Goal: Task Accomplishment & Management: Complete application form

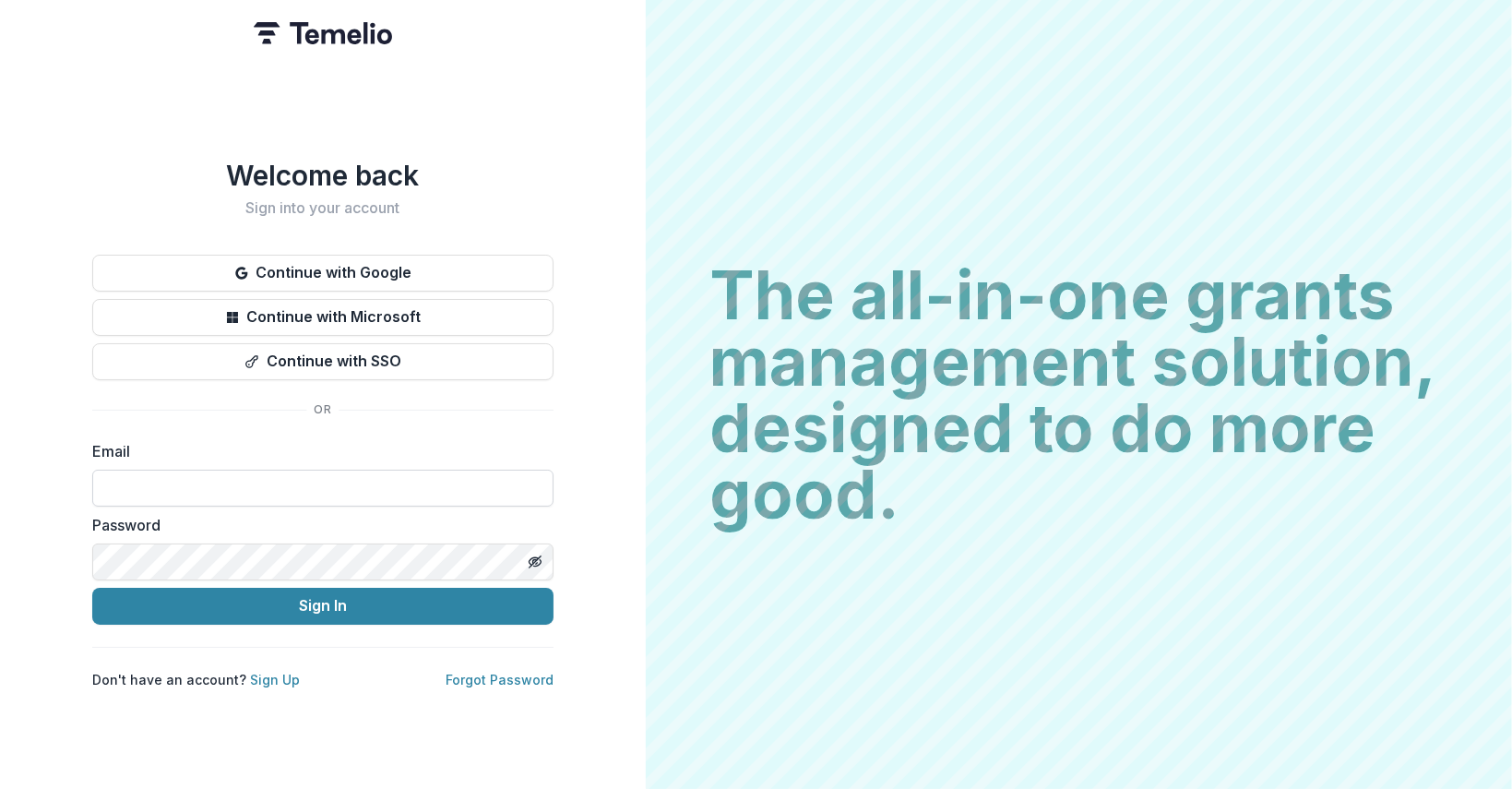
click at [242, 470] on input at bounding box center [323, 488] width 462 height 37
type input "**********"
click at [542, 554] on icon "Toggle password visibility" at bounding box center [534, 561] width 14 height 14
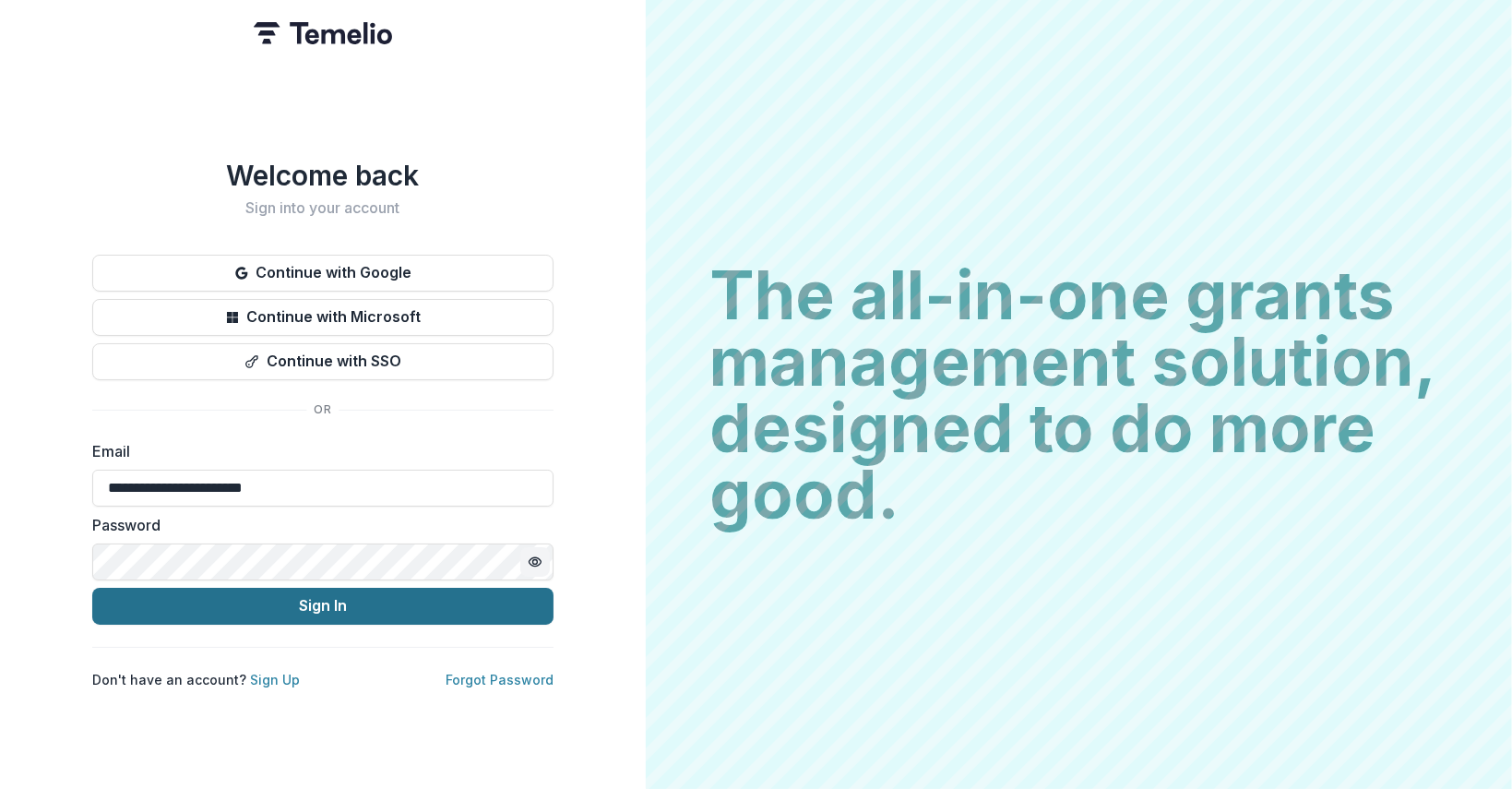
click at [380, 601] on button "Sign In" at bounding box center [323, 606] width 462 height 37
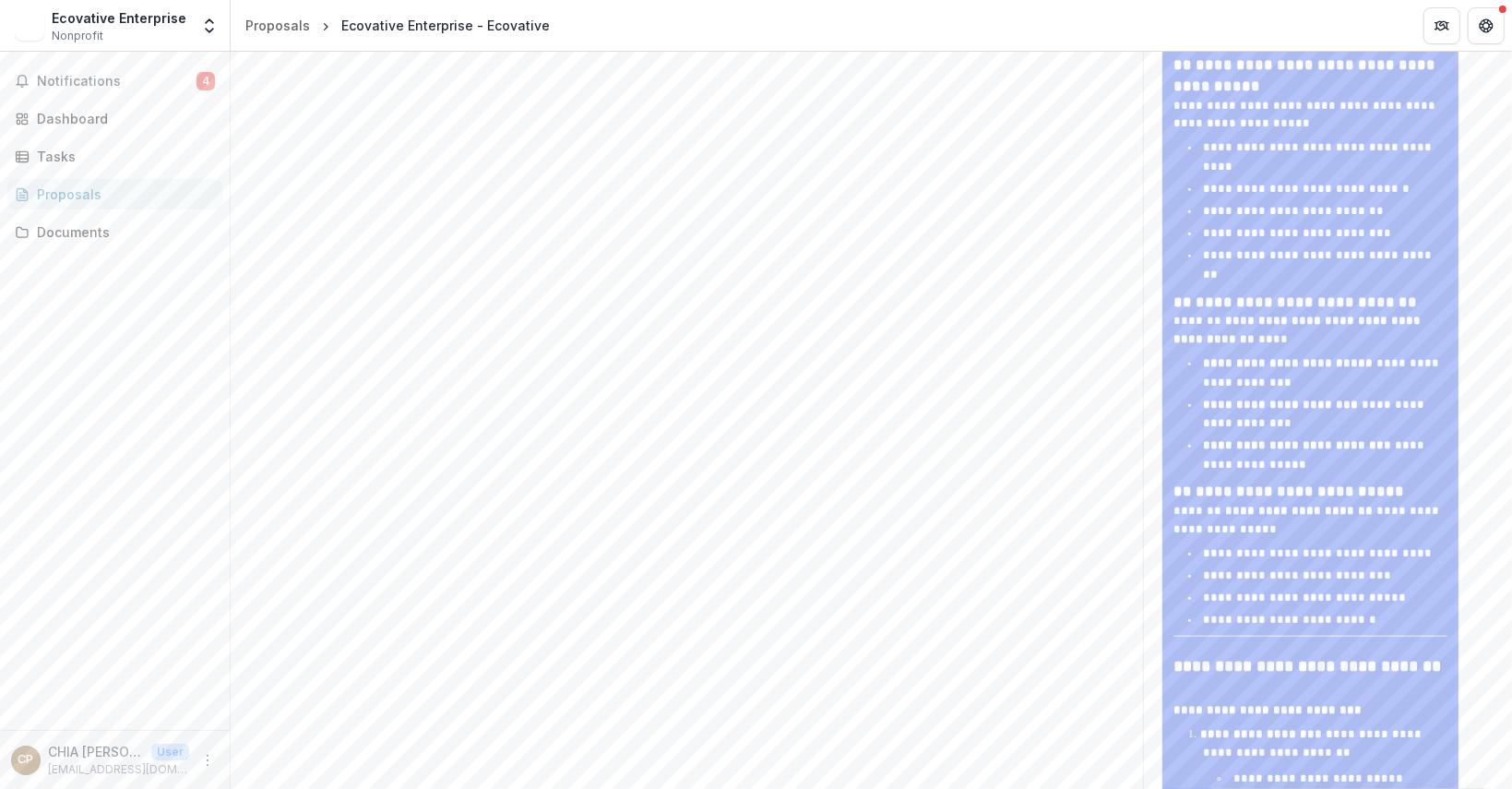
scroll to position [1661, 0]
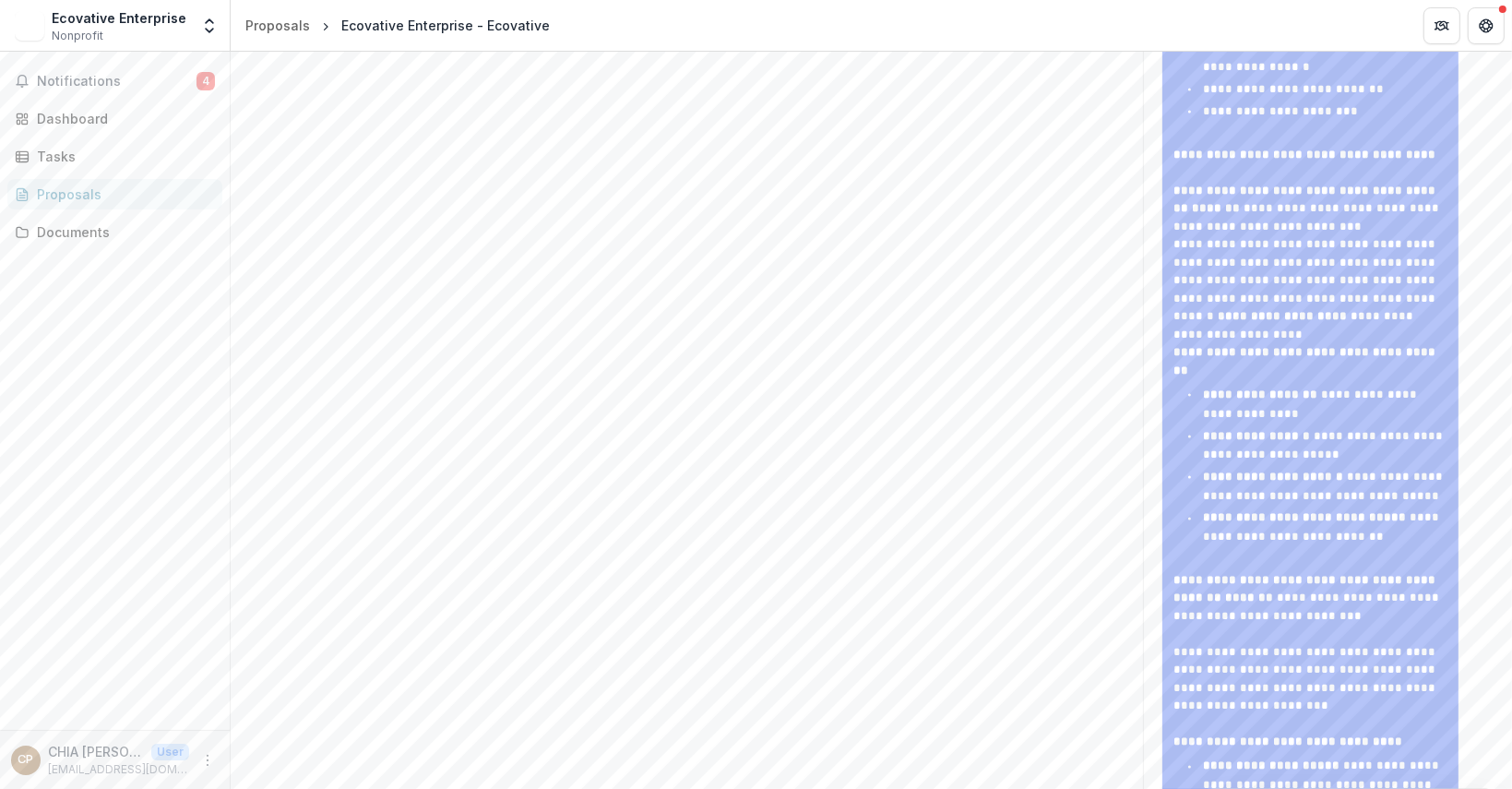
scroll to position [3322, 0]
